Goal: Use online tool/utility: Utilize a website feature to perform a specific function

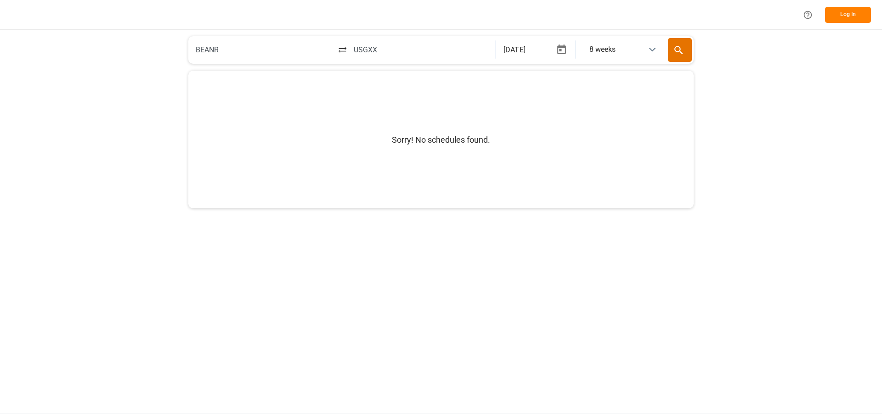
click at [852, 19] on button "Log In" at bounding box center [848, 15] width 46 height 16
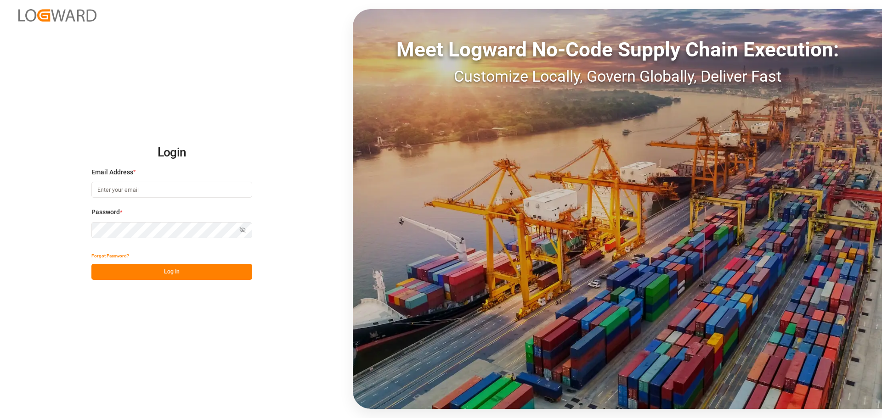
click at [165, 185] on input at bounding box center [171, 190] width 161 height 16
type input "[PERSON_NAME][EMAIL_ADDRESS][DOMAIN_NAME]"
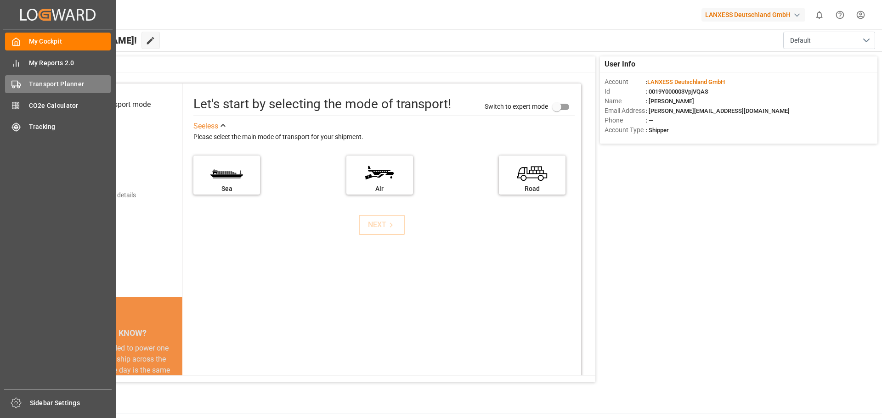
click at [63, 87] on span "Transport Planner" at bounding box center [70, 84] width 82 height 10
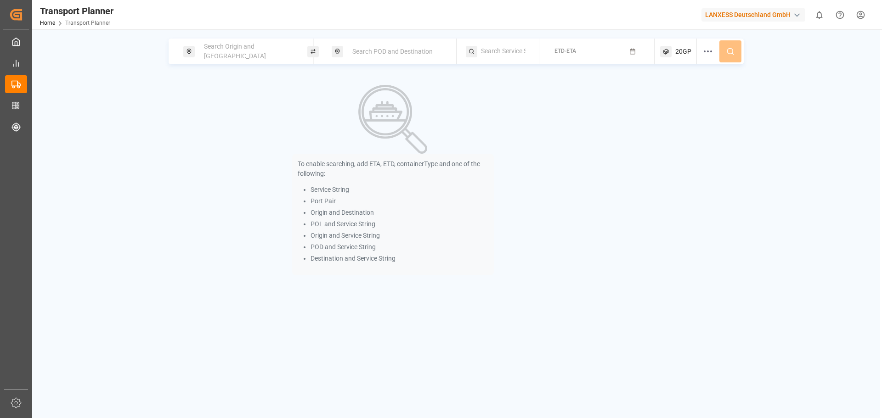
click at [206, 57] on div "Search Origin and [GEOGRAPHIC_DATA]" at bounding box center [247, 51] width 99 height 27
click at [216, 118] on input at bounding box center [240, 125] width 92 height 14
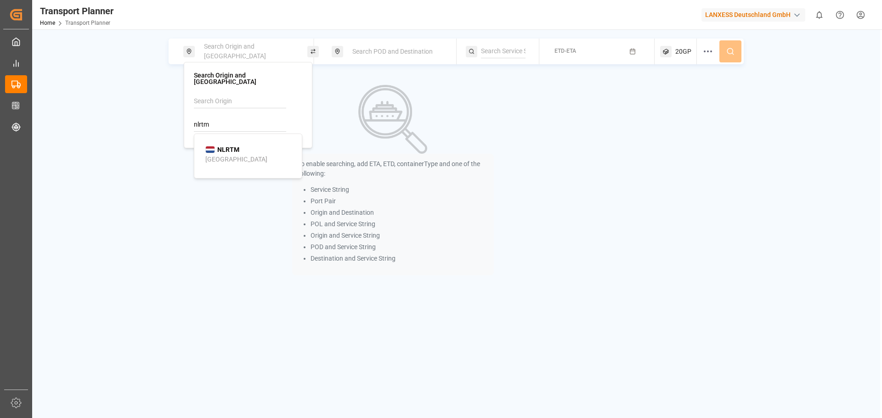
click at [225, 146] on b "NLRTM" at bounding box center [228, 149] width 22 height 7
type input "NLRTM"
click at [359, 53] on span "Search POD and Destination" at bounding box center [392, 51] width 80 height 7
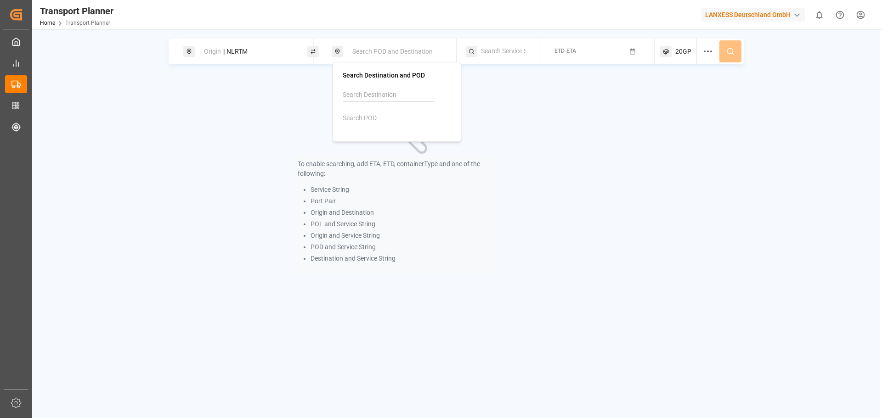
click at [370, 118] on input at bounding box center [389, 119] width 92 height 14
click at [365, 141] on div "INNSA" at bounding box center [369, 144] width 31 height 10
type input "INNSA"
click at [575, 51] on span "ETD-ETA" at bounding box center [565, 51] width 22 height 6
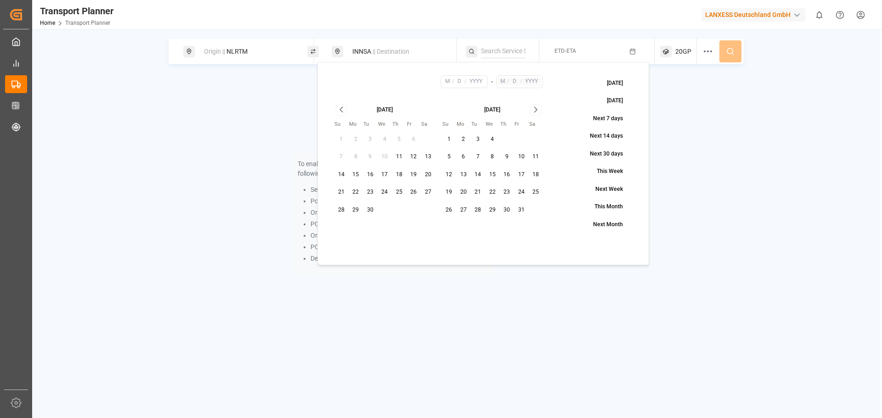
click at [340, 188] on button "21" at bounding box center [341, 192] width 15 height 15
type input "9"
type input "21"
type input "2025"
click at [537, 109] on icon "Go to next month" at bounding box center [535, 109] width 11 height 11
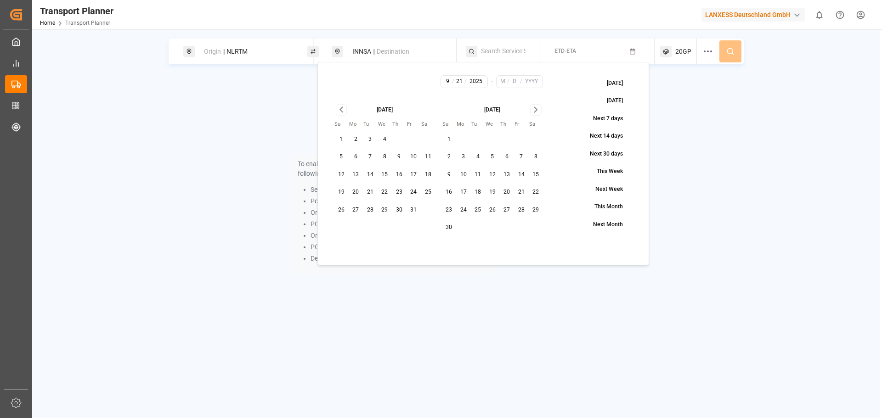
click at [450, 225] on button "30" at bounding box center [449, 227] width 15 height 15
type input "11"
type input "30"
type input "2025"
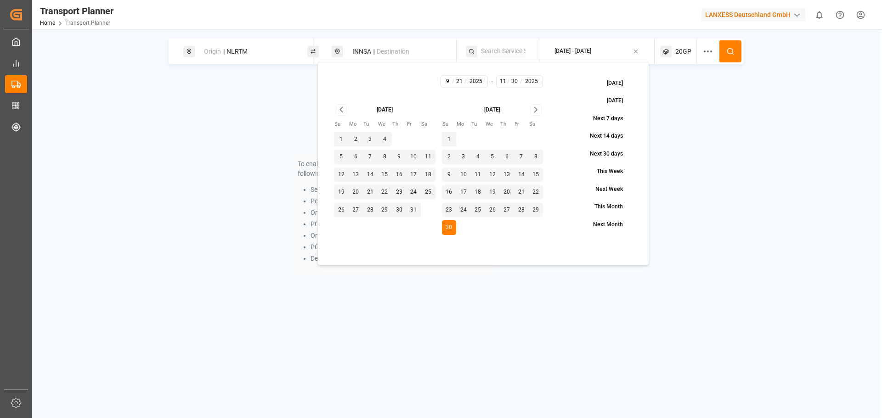
click at [724, 50] on button at bounding box center [730, 51] width 22 height 22
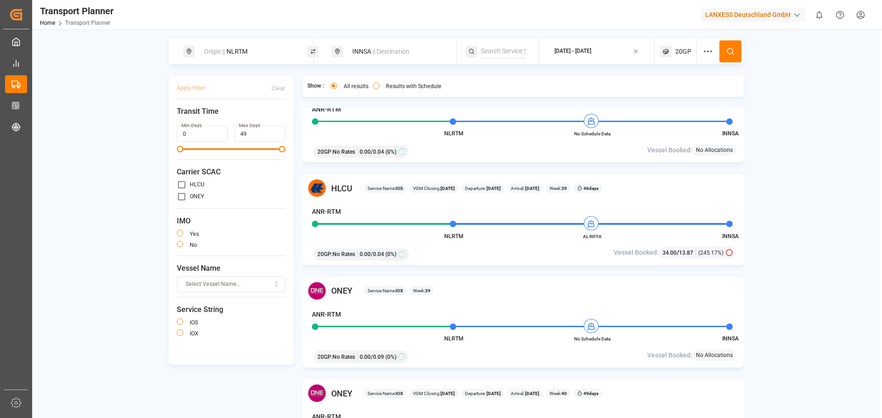
scroll to position [138, 0]
